Goal: Task Accomplishment & Management: Use online tool/utility

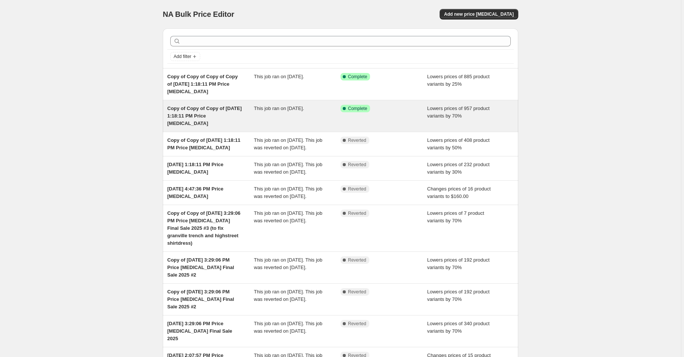
click at [285, 127] on div "This job ran on [DATE]." at bounding box center [297, 116] width 87 height 22
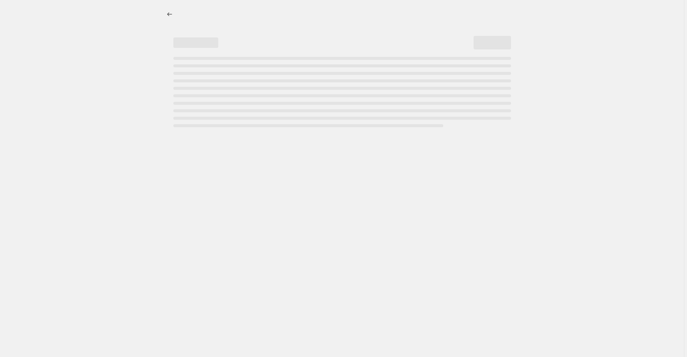
select select "percentage"
select select "not_equal"
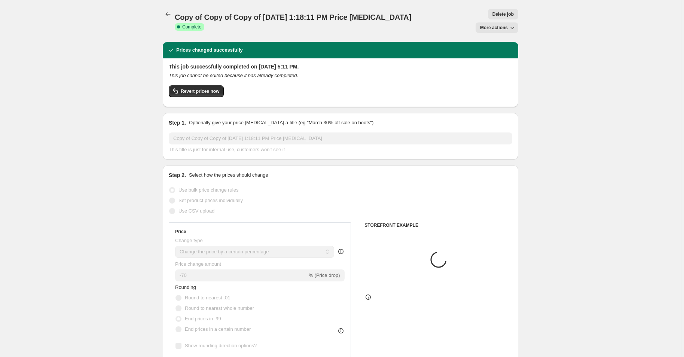
select select "collection"
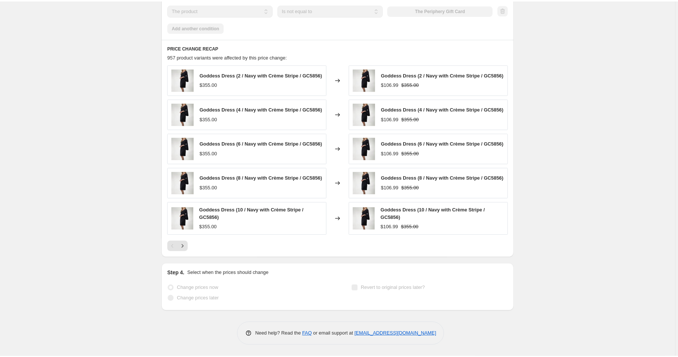
scroll to position [493, 0]
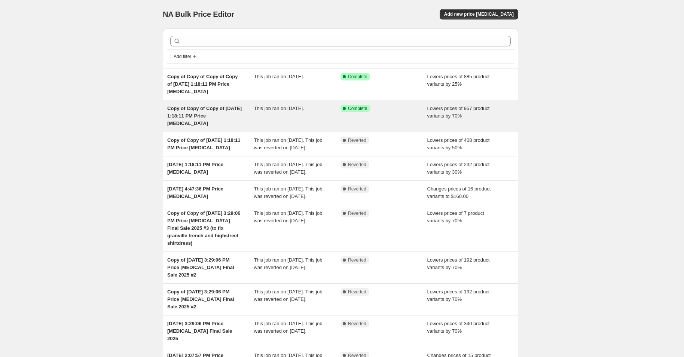
click at [190, 126] on span "Copy of Copy of Copy of [DATE] 1:18:11 PM Price [MEDICAL_DATA]" at bounding box center [204, 116] width 74 height 21
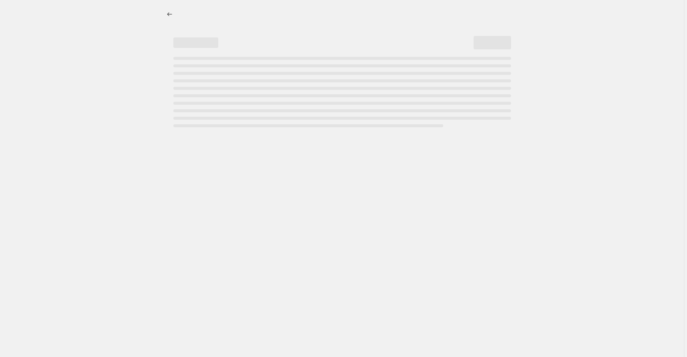
select select "percentage"
select select "collection"
select select "not_equal"
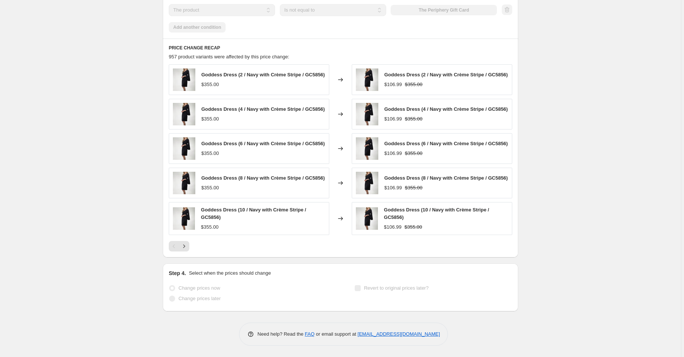
scroll to position [659, 0]
click at [179, 251] on button "Next" at bounding box center [184, 246] width 10 height 10
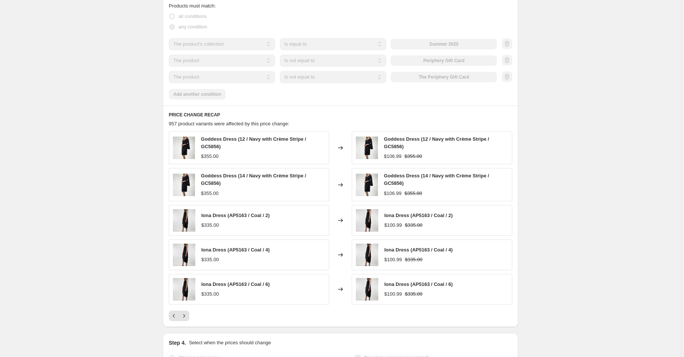
scroll to position [0, 0]
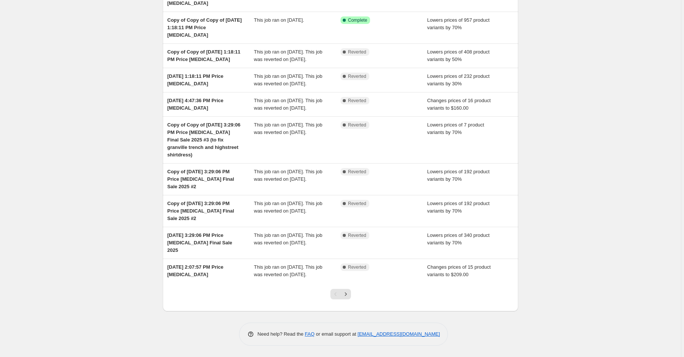
scroll to position [208, 0]
click at [347, 290] on icon "Next" at bounding box center [345, 293] width 7 height 7
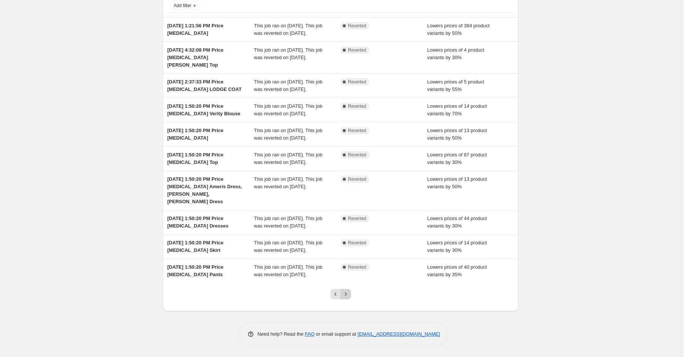
click at [349, 290] on icon "Next" at bounding box center [345, 293] width 7 height 7
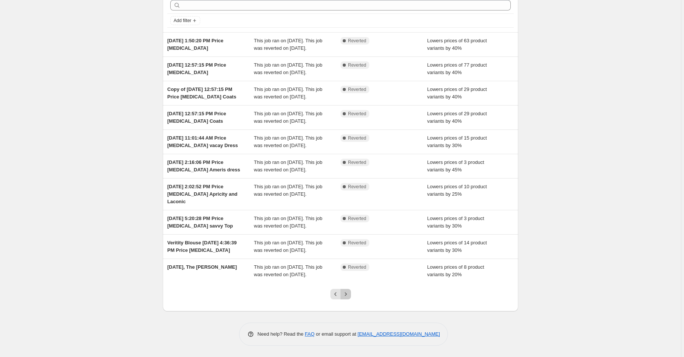
click at [348, 290] on icon "Next" at bounding box center [345, 293] width 7 height 7
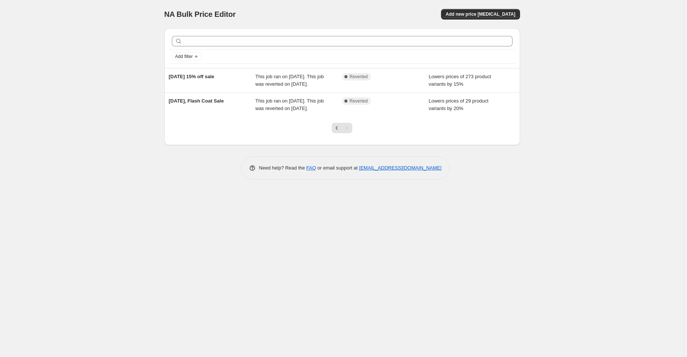
click at [327, 145] on div at bounding box center [342, 131] width 30 height 28
click at [333, 132] on icon "Previous" at bounding box center [336, 127] width 7 height 7
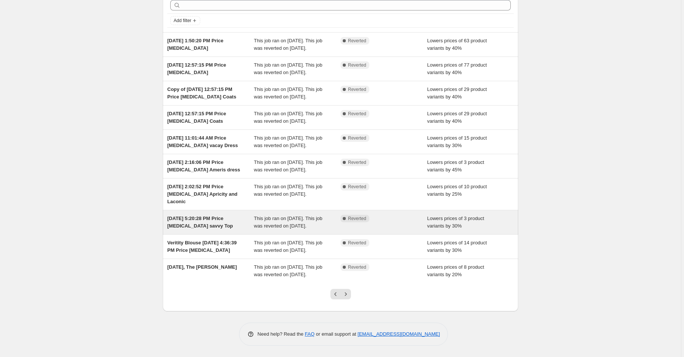
scroll to position [208, 0]
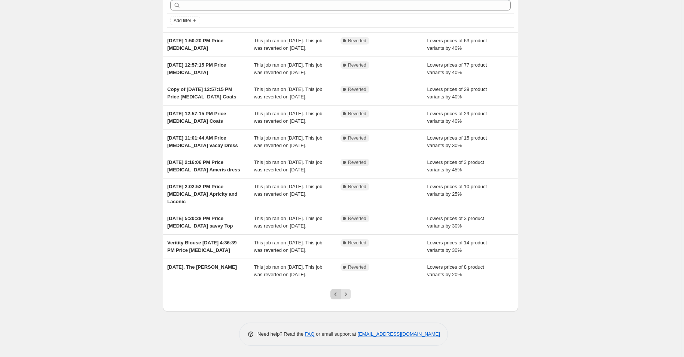
click at [333, 290] on icon "Previous" at bounding box center [335, 293] width 7 height 7
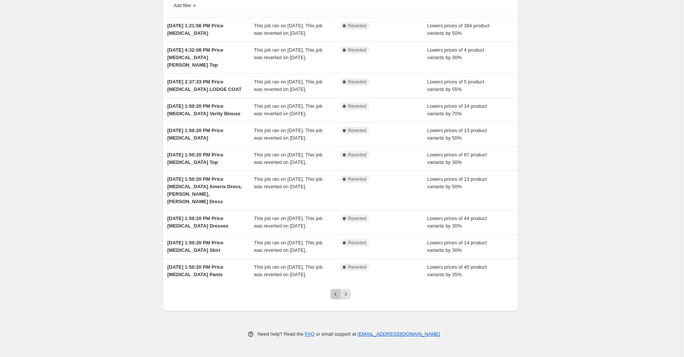
click at [335, 291] on icon "Previous" at bounding box center [335, 293] width 7 height 7
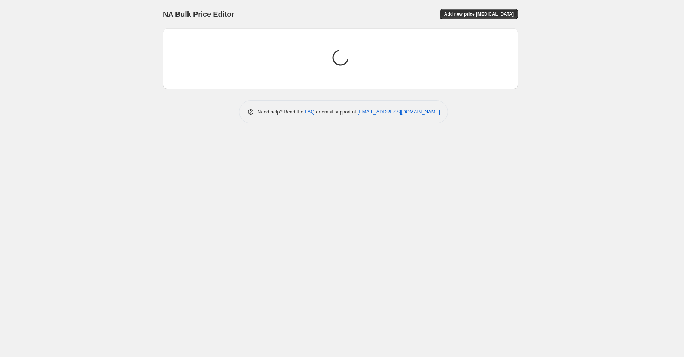
scroll to position [0, 0]
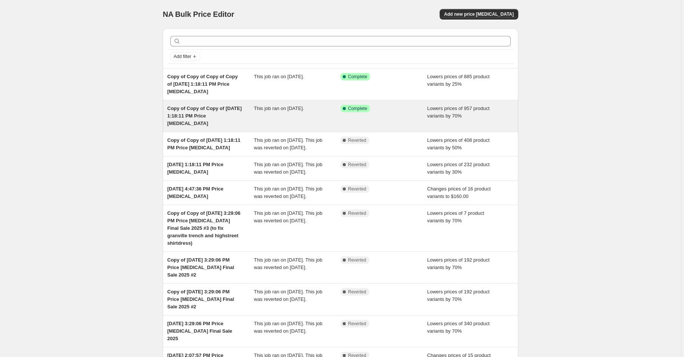
click at [230, 127] on div "Copy of Copy of Copy of [DATE] 1:18:11 PM Price [MEDICAL_DATA]" at bounding box center [210, 116] width 87 height 22
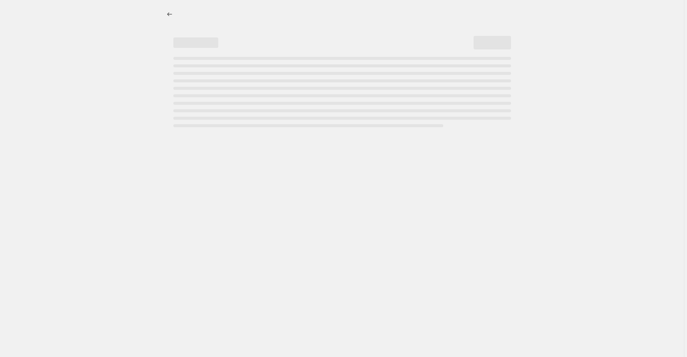
select select "percentage"
select select "collection"
select select "not_equal"
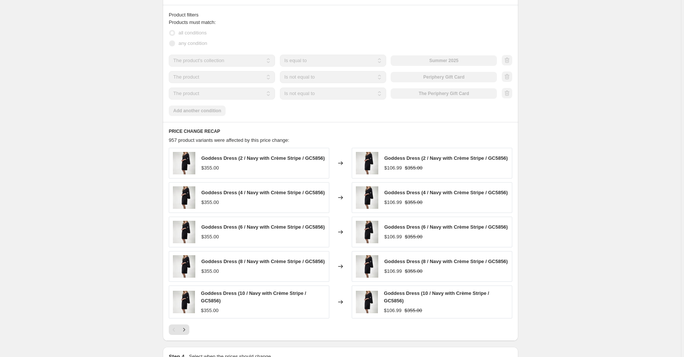
scroll to position [496, 0]
